Goal: Transaction & Acquisition: Purchase product/service

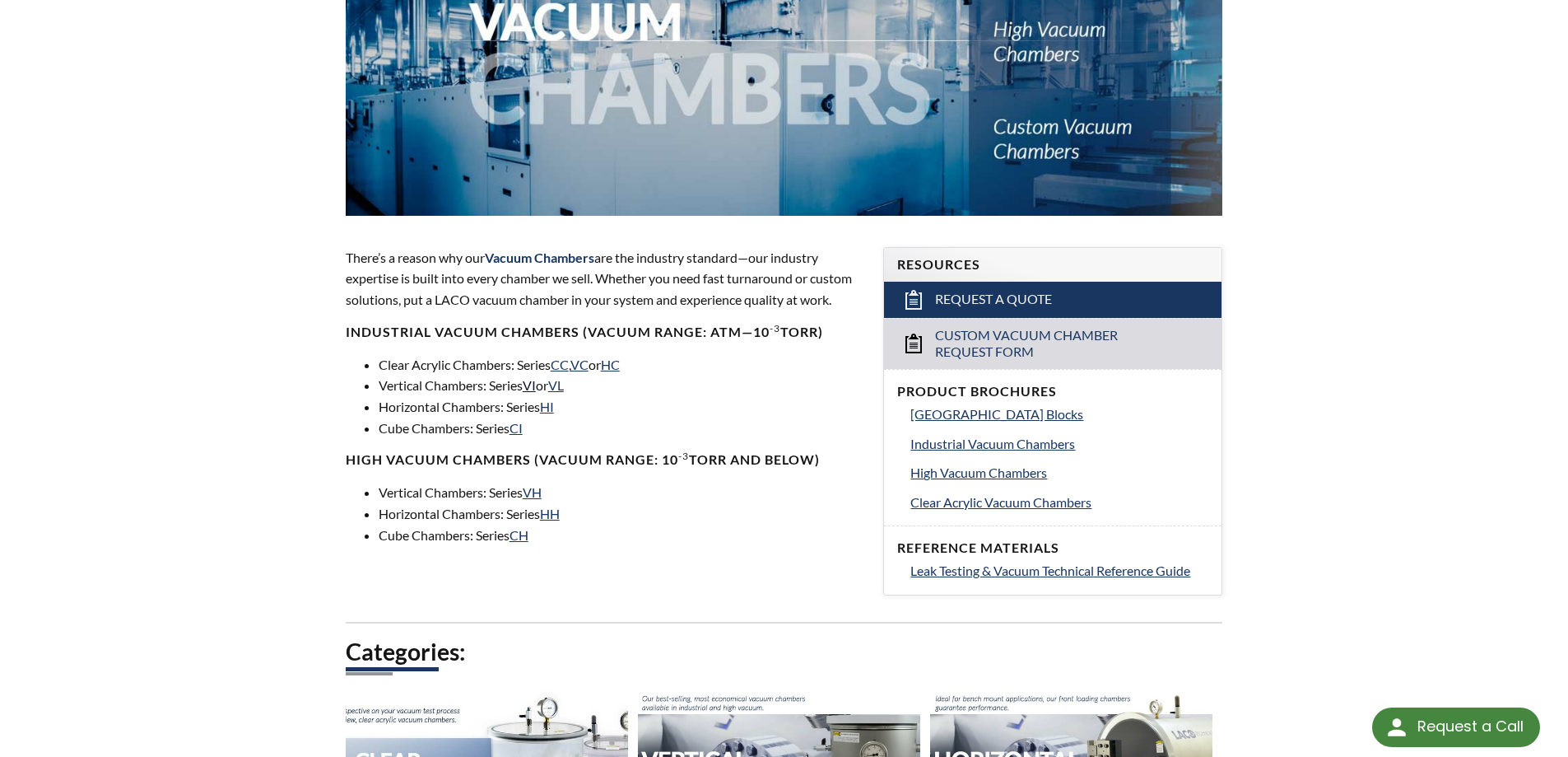
click at [535, 386] on link "VI" at bounding box center [529, 385] width 13 height 15
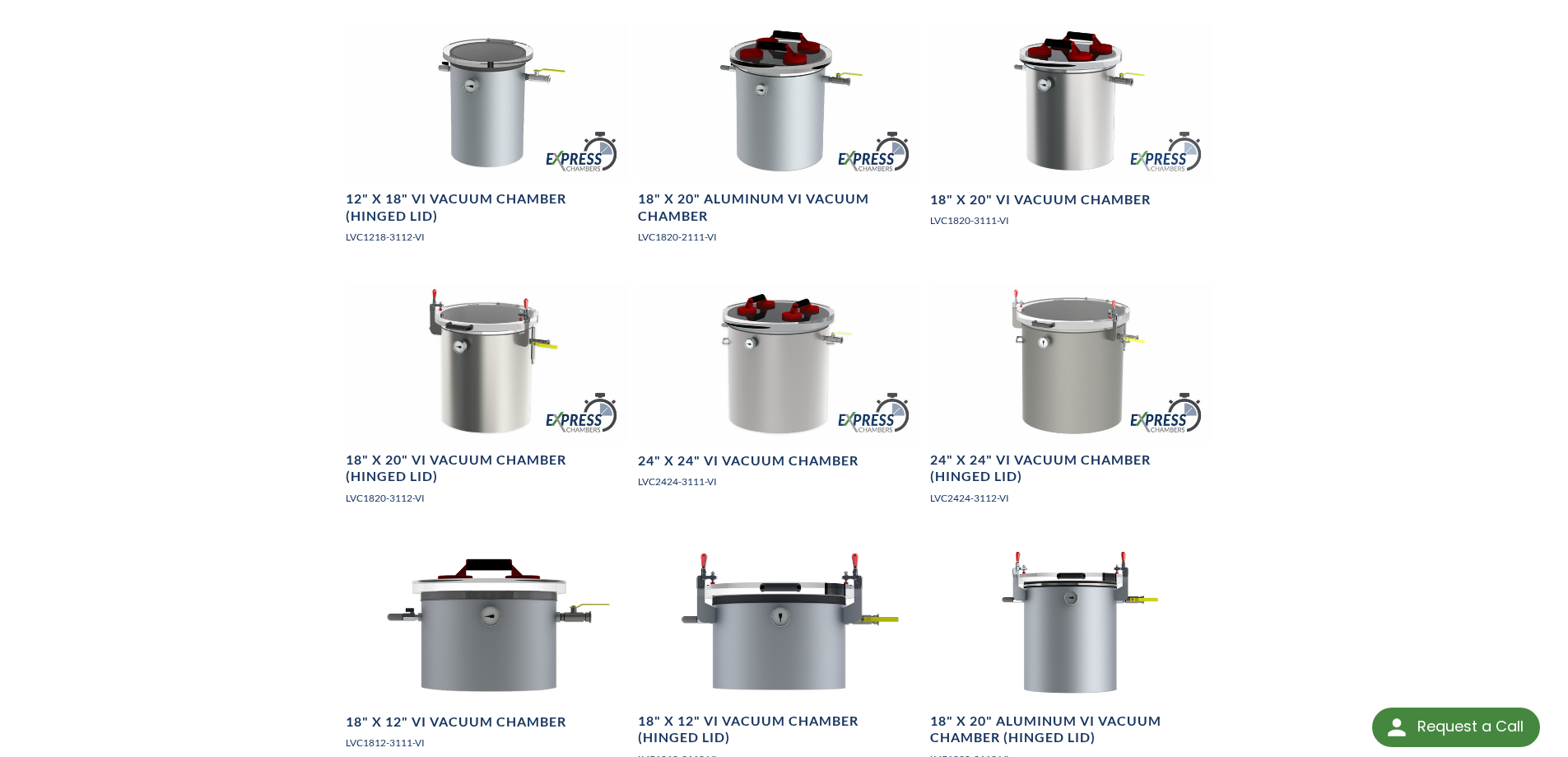
scroll to position [1647, 0]
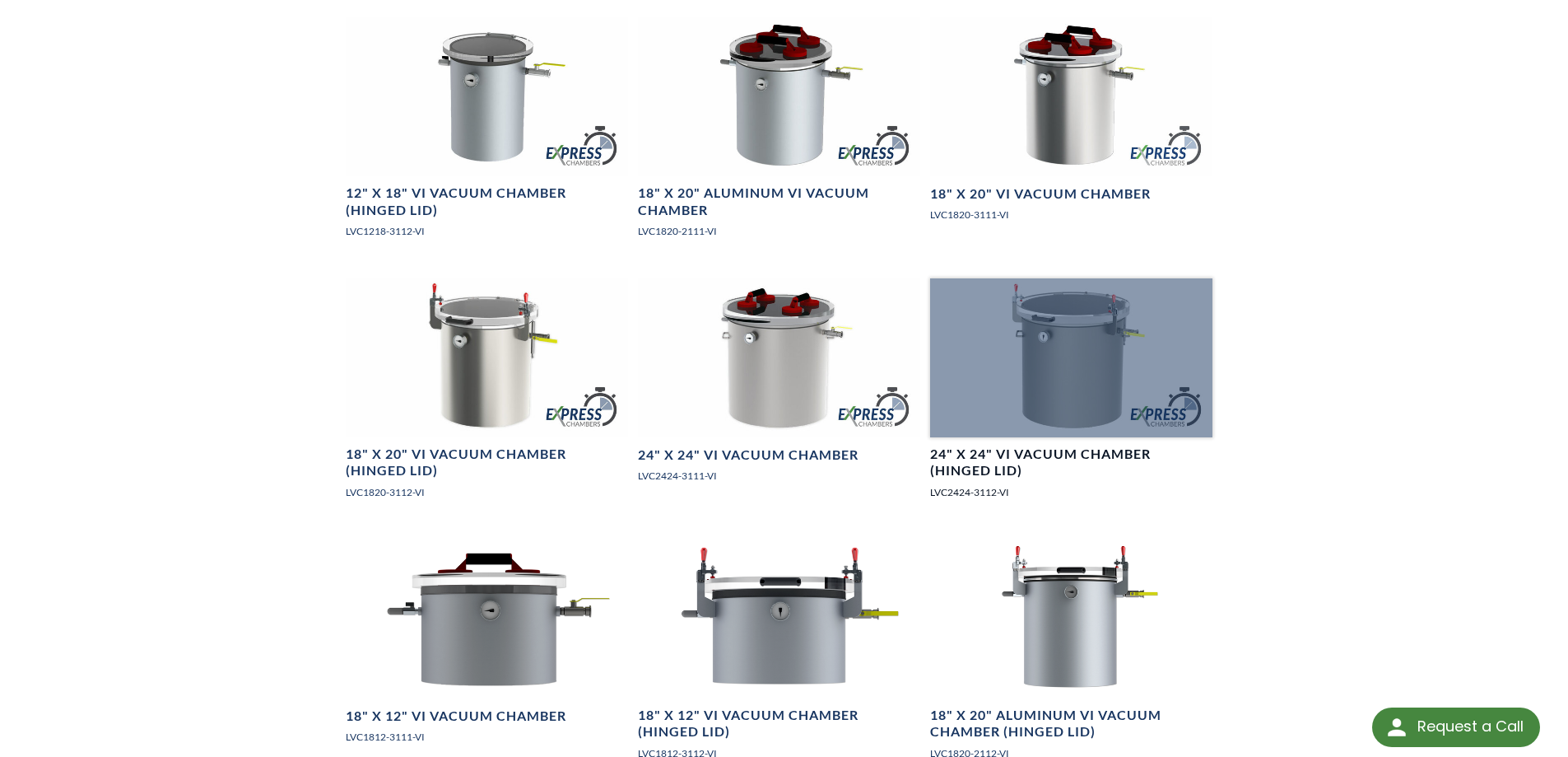
click at [1079, 472] on h4 "24" X 24" VI Vacuum Chamber (Hinged Lid)" at bounding box center [1072, 462] width 283 height 35
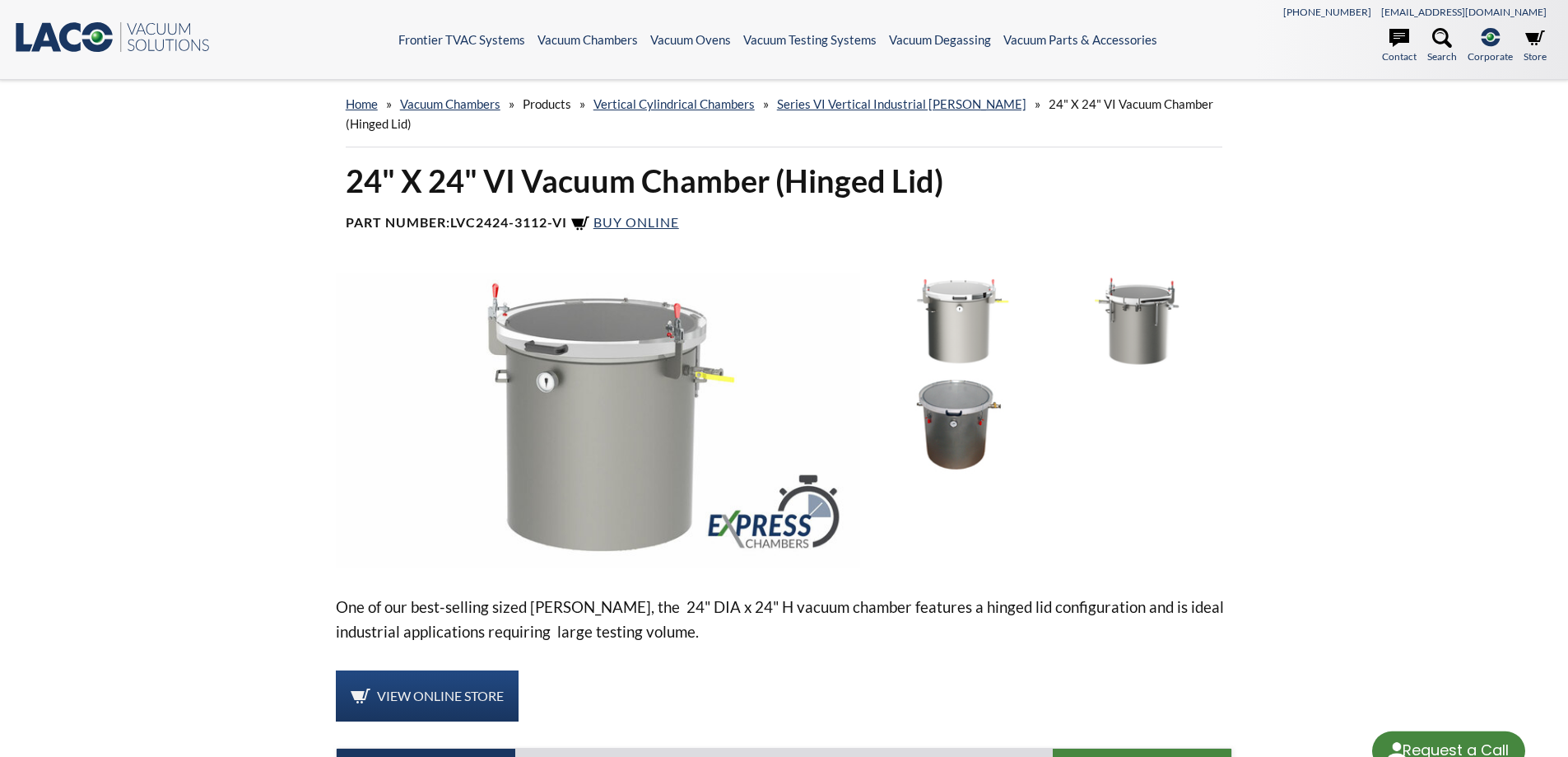
select select "Language Translate Widget"
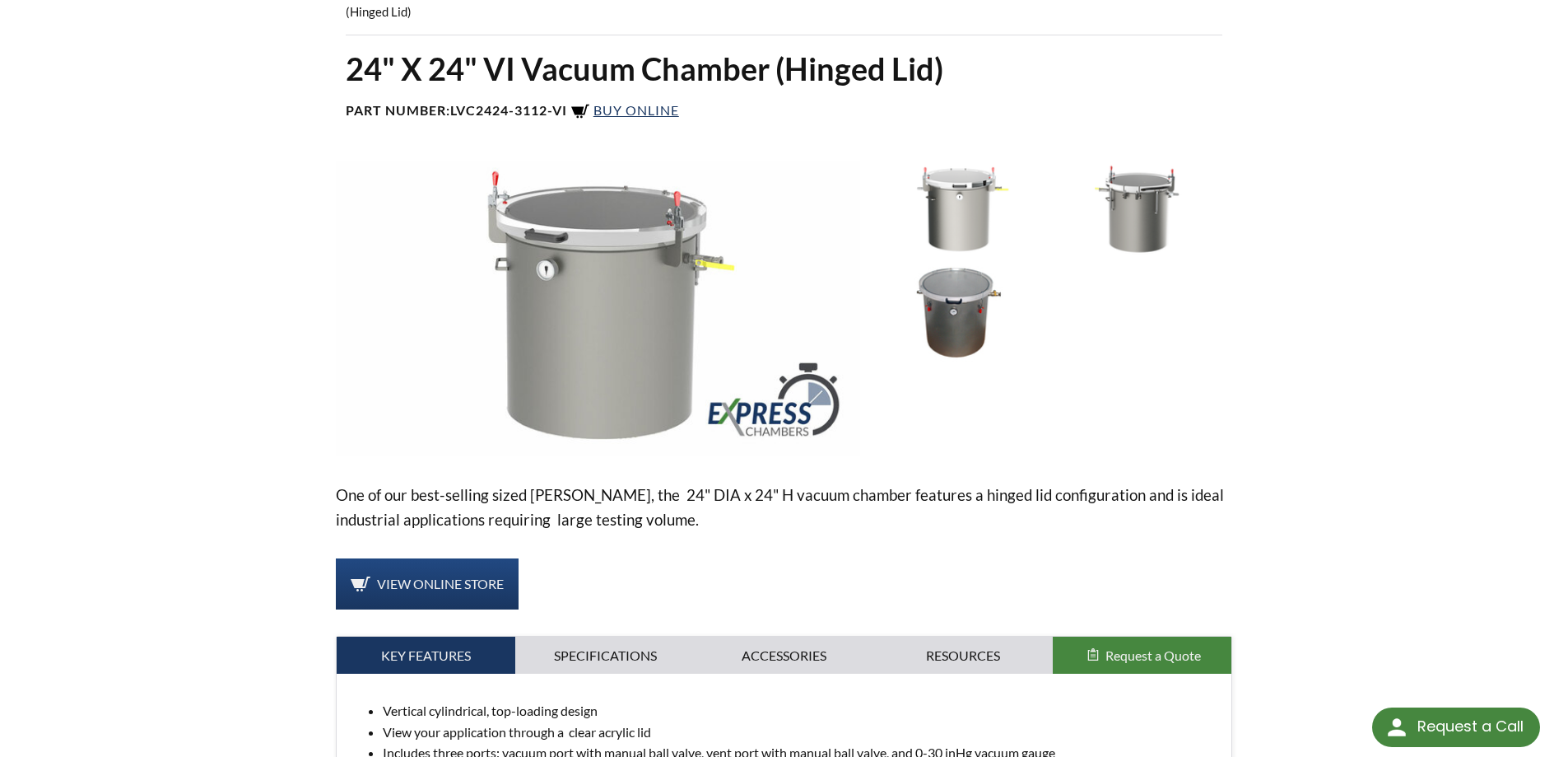
scroll to position [83, 0]
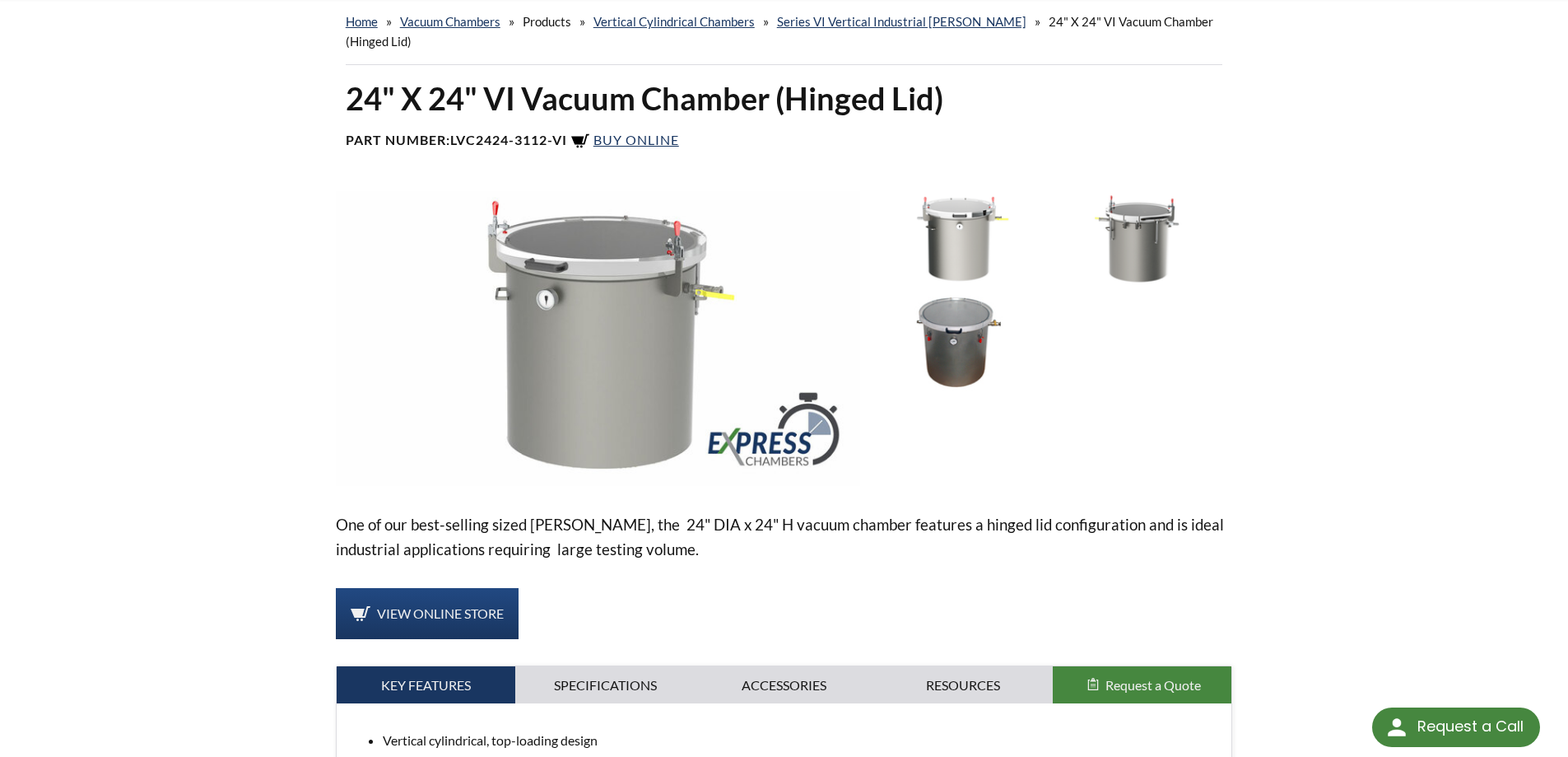
drag, startPoint x: 452, startPoint y: 142, endPoint x: 571, endPoint y: 141, distance: 119.0
click at [571, 141] on h4 "Part Number: LVC2424-3112-VI Buy Online" at bounding box center [784, 141] width 878 height 20
copy h4 "LVC2424-3112-VI"
